Goal: Task Accomplishment & Management: Use online tool/utility

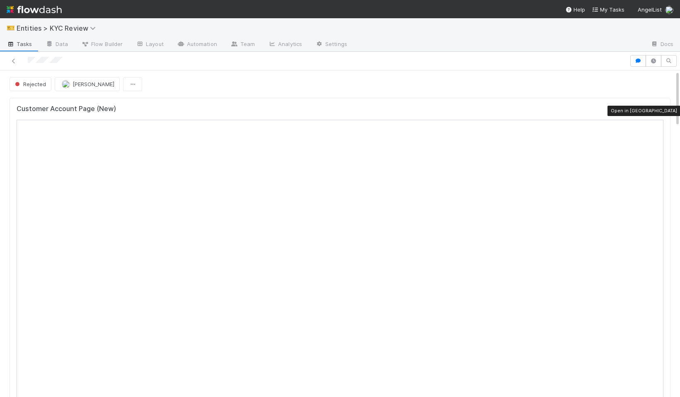
click at [661, 111] on icon at bounding box center [659, 110] width 8 height 5
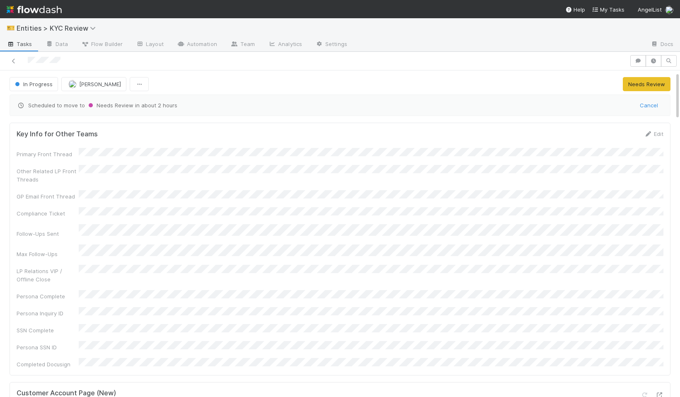
scroll to position [399, 0]
